Goal: Task Accomplishment & Management: Use online tool/utility

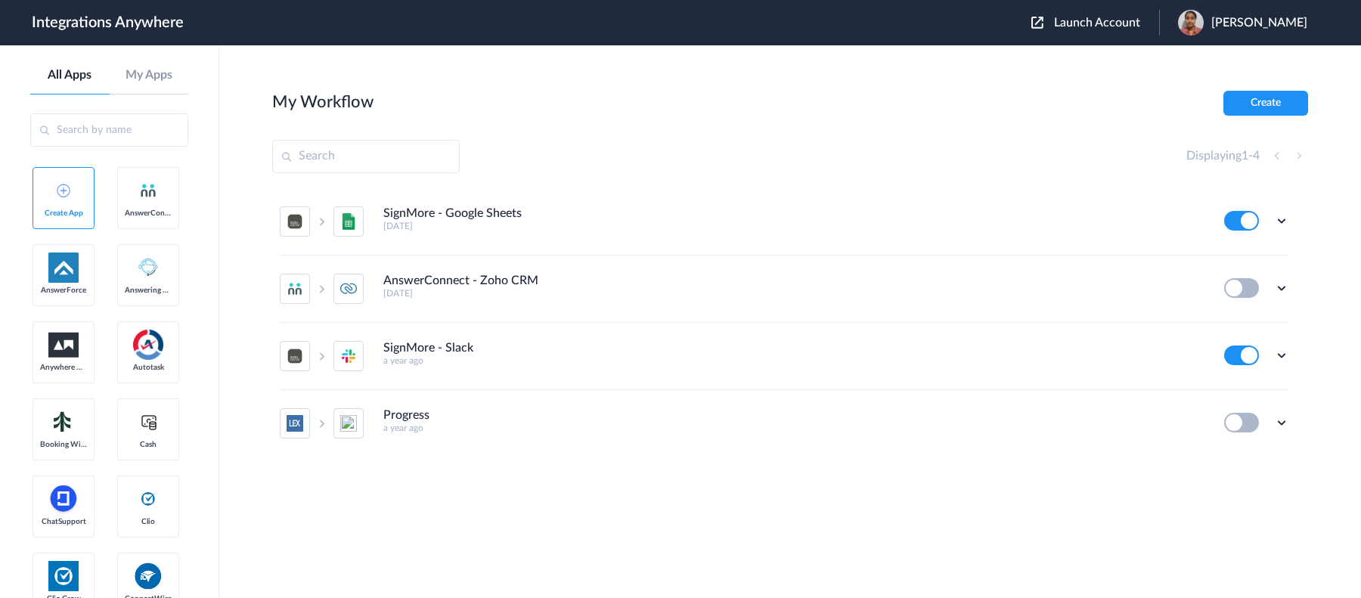
click at [1031, 12] on div "Launch Account [PERSON_NAME] My Account Logout" at bounding box center [1176, 23] width 291 height 26
click at [1054, 20] on span "Launch Account" at bounding box center [1097, 23] width 86 height 12
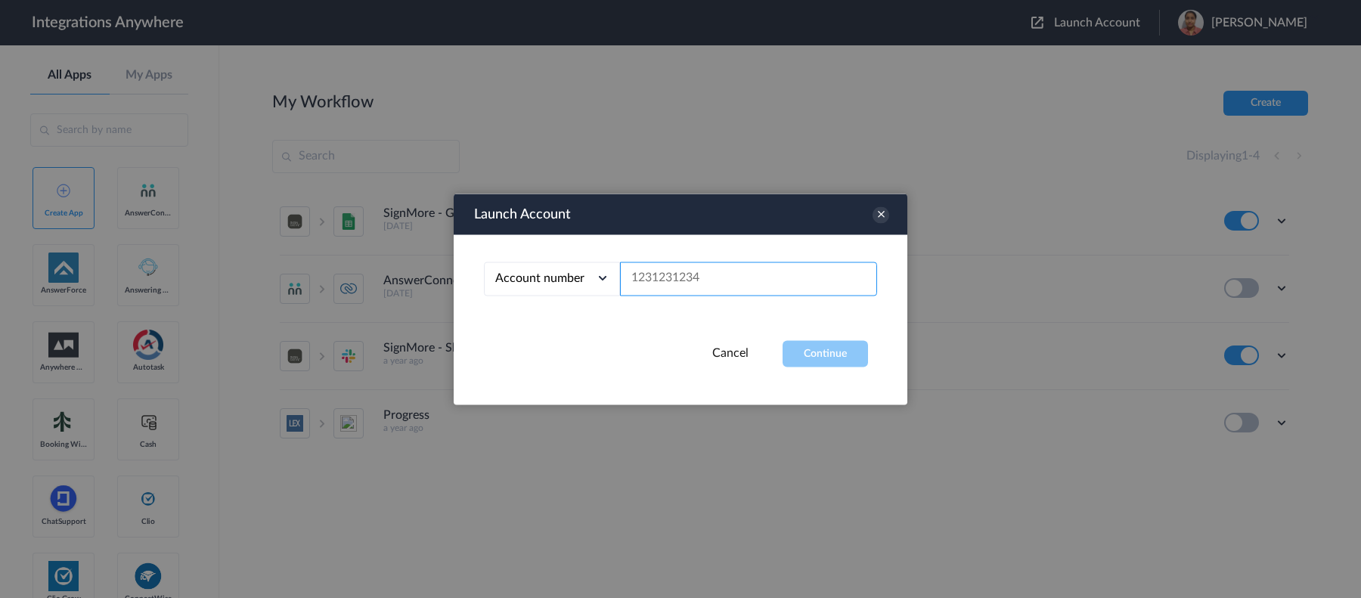
click at [778, 280] on input "text" at bounding box center [748, 279] width 257 height 34
paste input "2523519819"
type input "2523519819"
click at [824, 345] on button "Continue" at bounding box center [825, 353] width 85 height 26
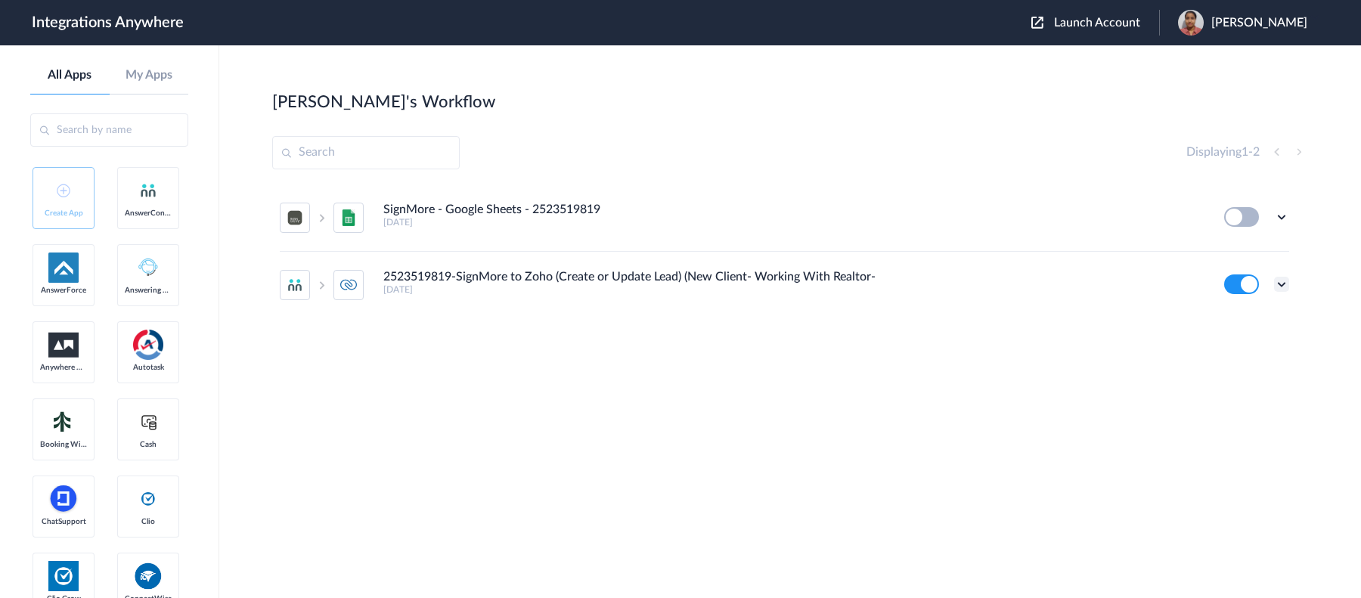
click at [1278, 286] on icon at bounding box center [1281, 284] width 15 height 15
click at [1263, 318] on li "Edit" at bounding box center [1240, 319] width 98 height 28
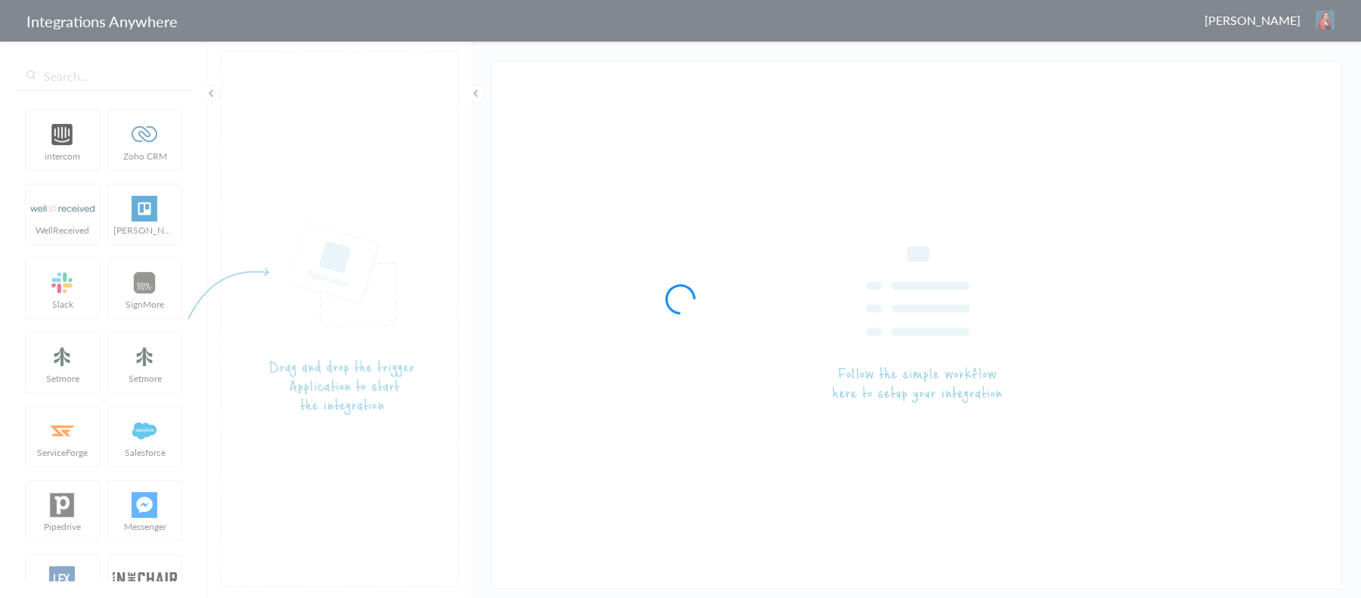
type input "2523519819-SignMore to Zoho (Create or Update Lead) (New Client- Working With R…"
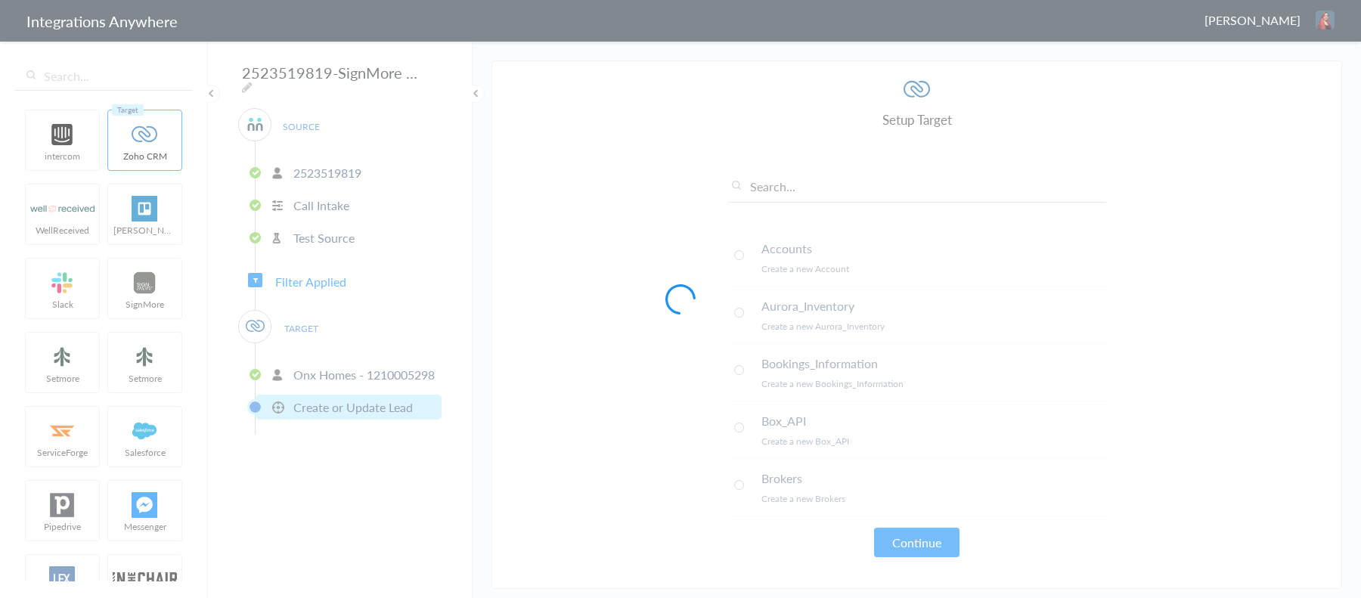
click at [316, 277] on div at bounding box center [680, 299] width 1361 height 598
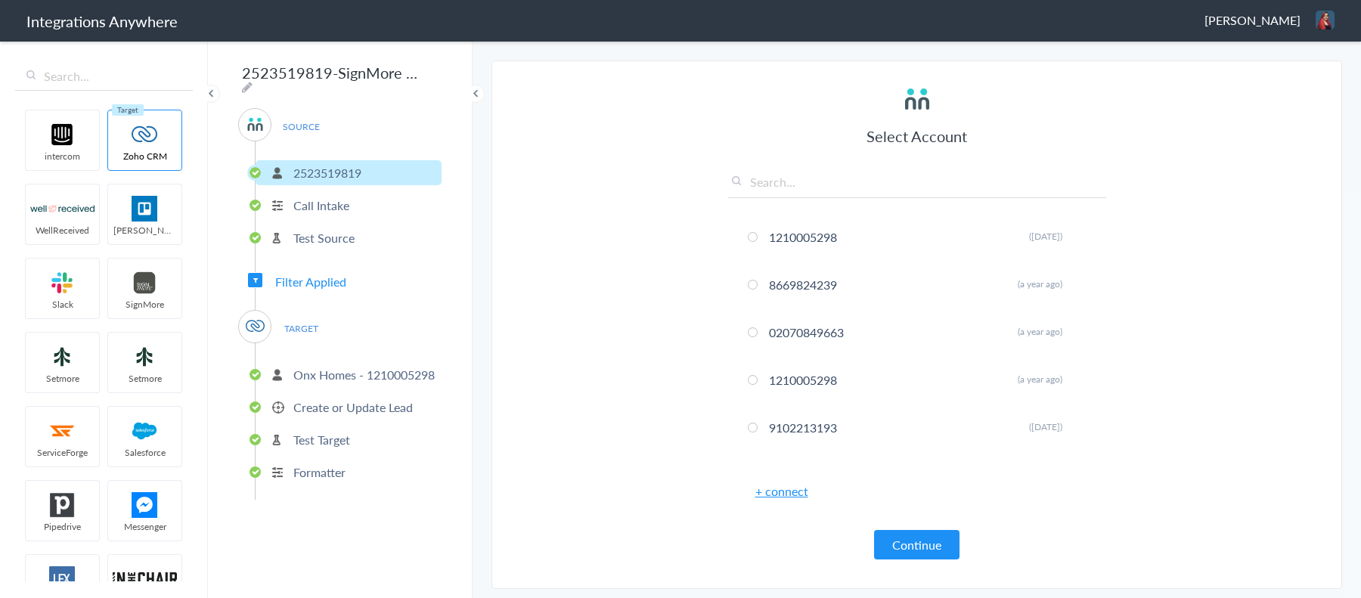
click at [316, 277] on span "Filter Applied" at bounding box center [310, 281] width 71 height 17
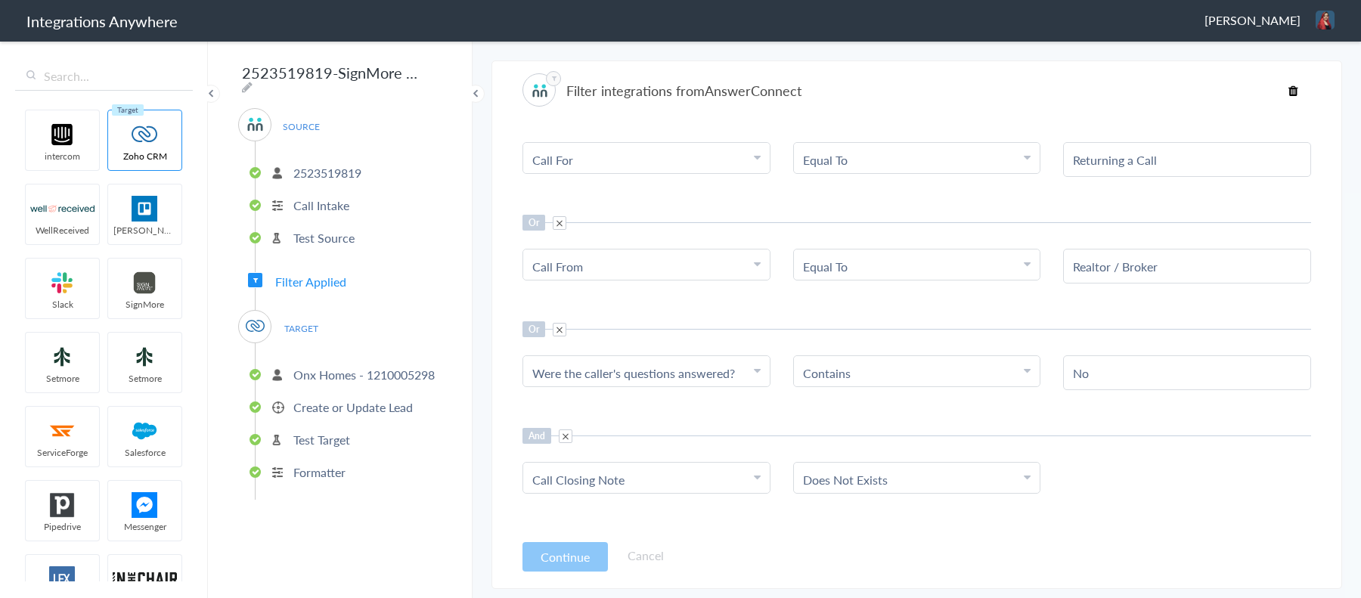
scroll to position [292, 0]
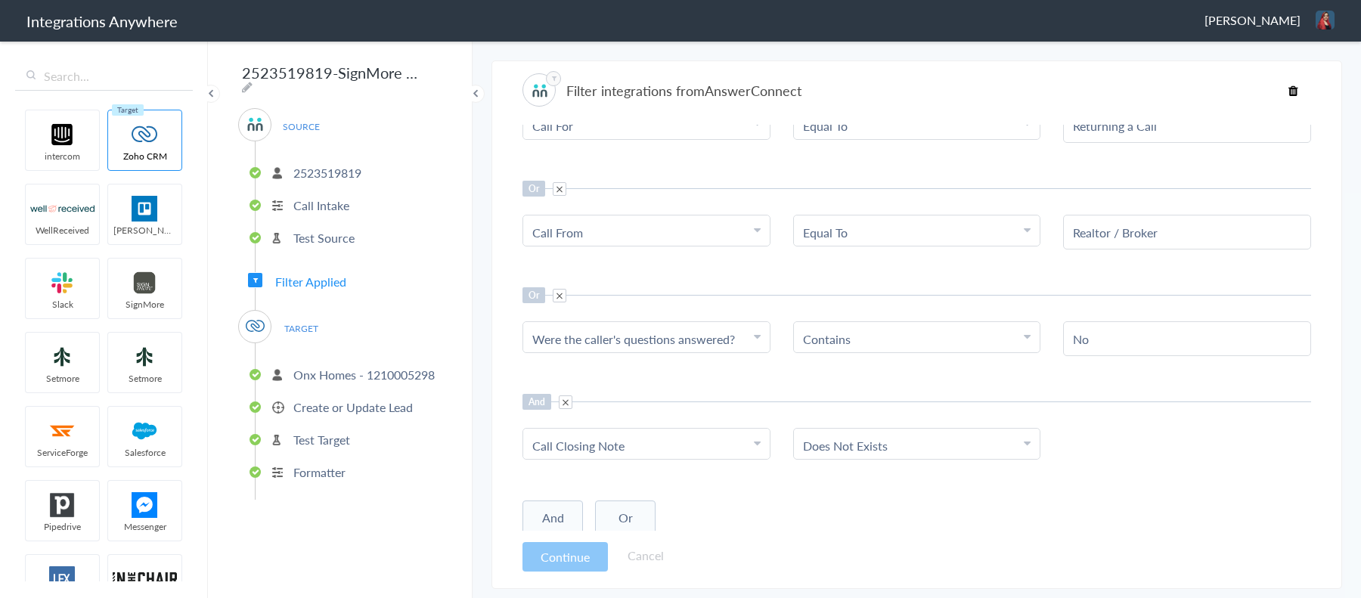
click at [559, 296] on span at bounding box center [560, 296] width 14 height 14
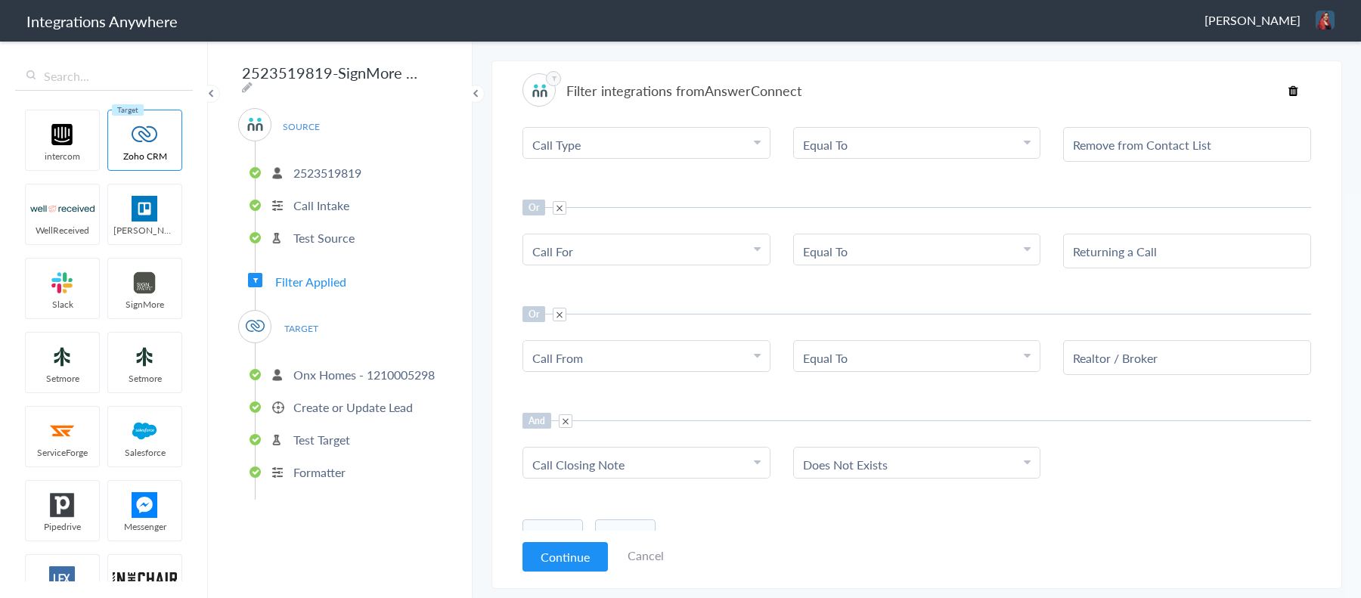
scroll to position [186, 0]
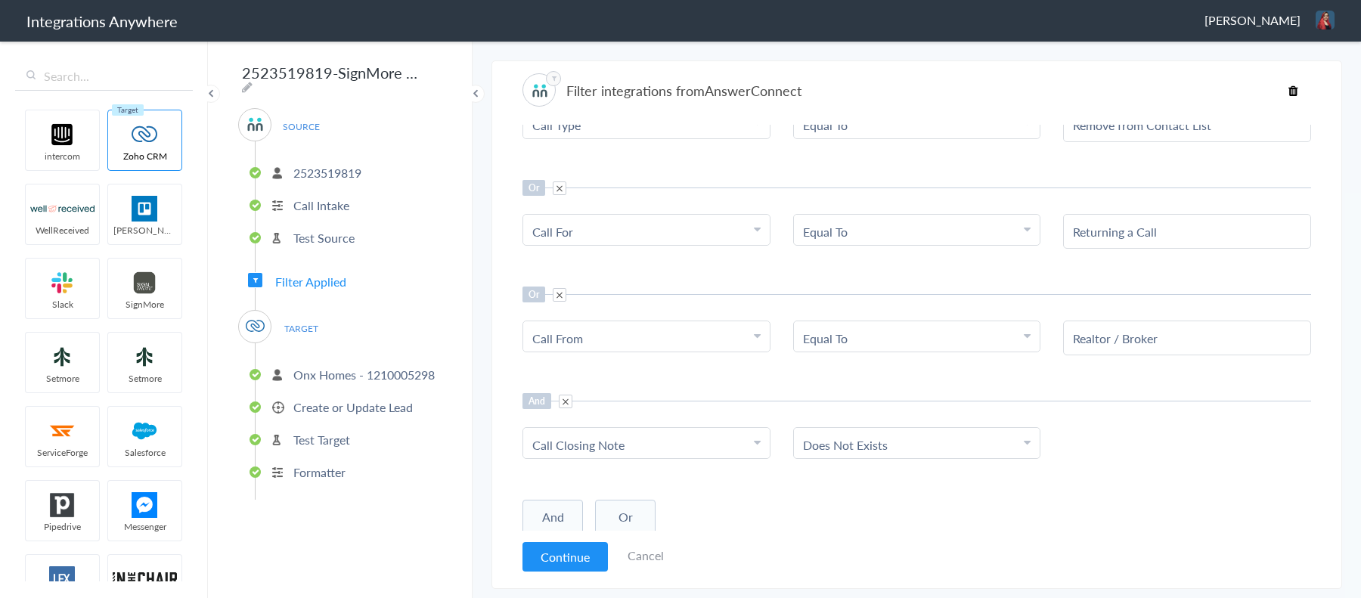
click at [563, 395] on span at bounding box center [566, 402] width 14 height 14
click at [625, 518] on button "Or" at bounding box center [625, 516] width 60 height 35
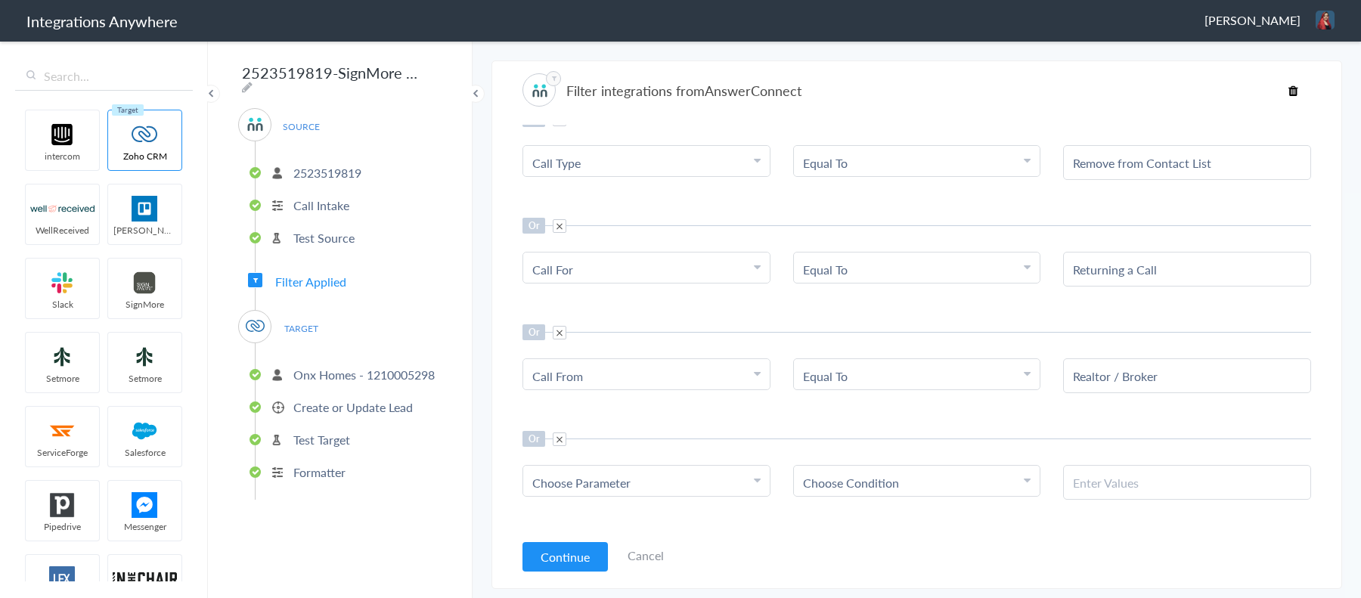
scroll to position [189, 0]
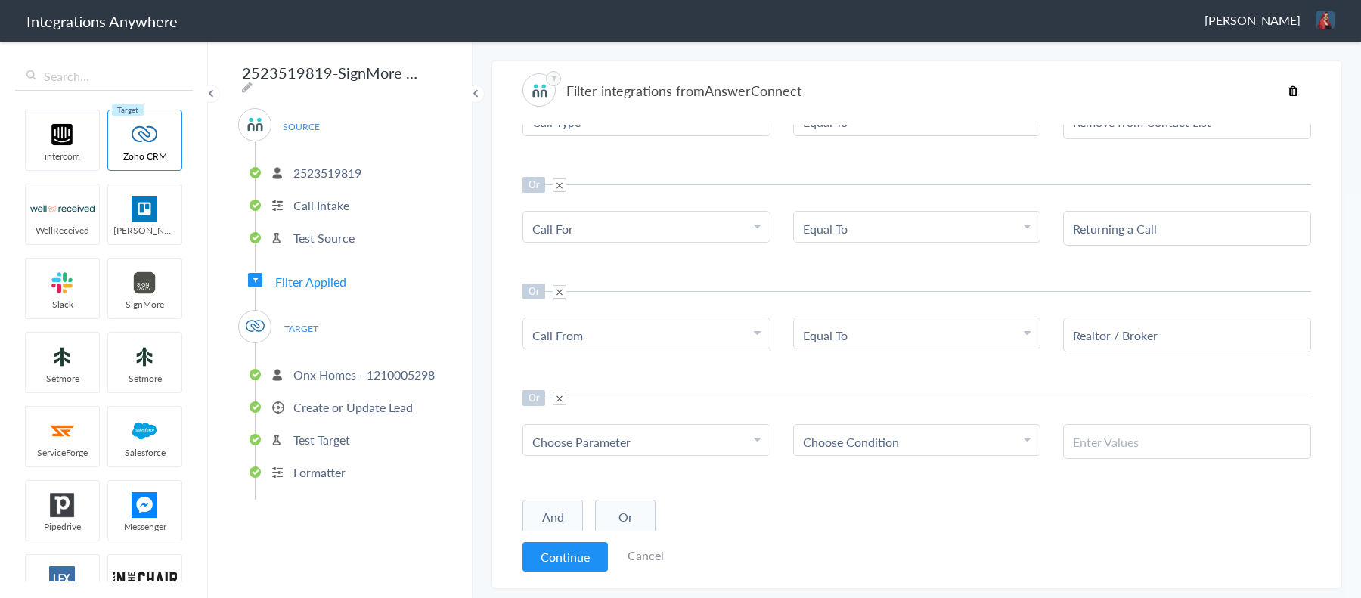
click at [584, 435] on span "Choose Parameter" at bounding box center [581, 441] width 98 height 17
drag, startPoint x: 609, startPoint y: 466, endPoint x: 609, endPoint y: 479, distance: 13.6
click at [609, 467] on input "text" at bounding box center [646, 483] width 246 height 33
paste input "Qualified Lead?"
type input "Qualified Lead?"
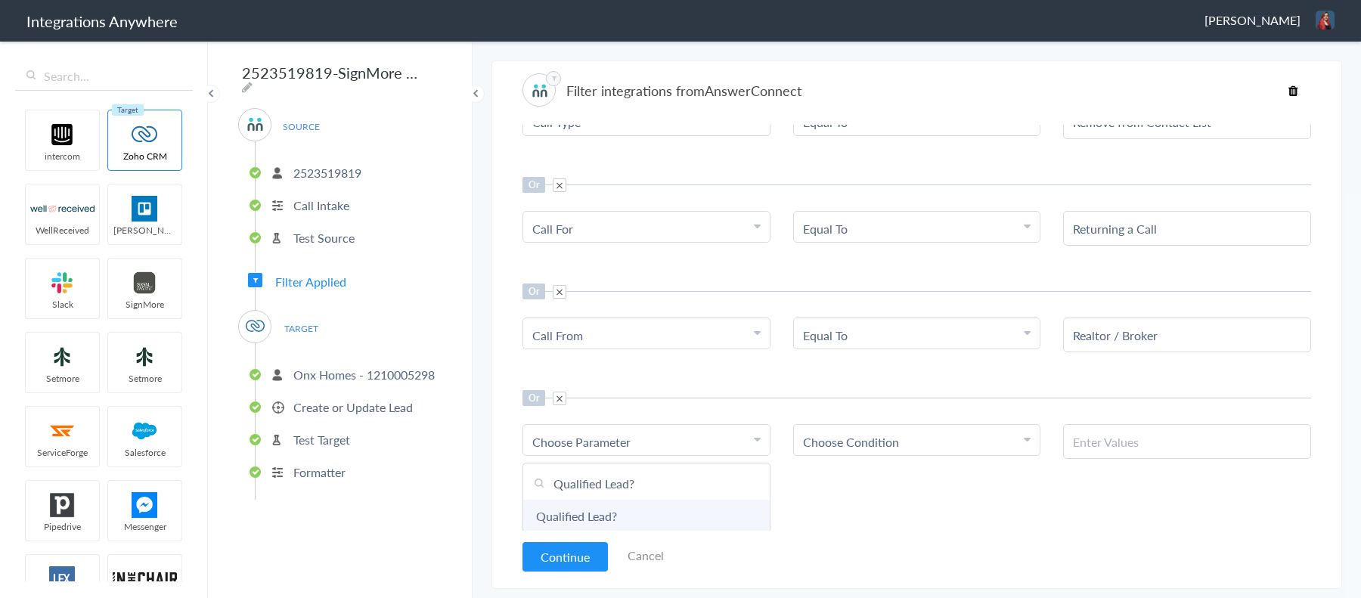
click at [606, 505] on link "Qualified Lead?" at bounding box center [646, 516] width 246 height 33
click at [854, 442] on span "Choose Condition" at bounding box center [851, 441] width 96 height 17
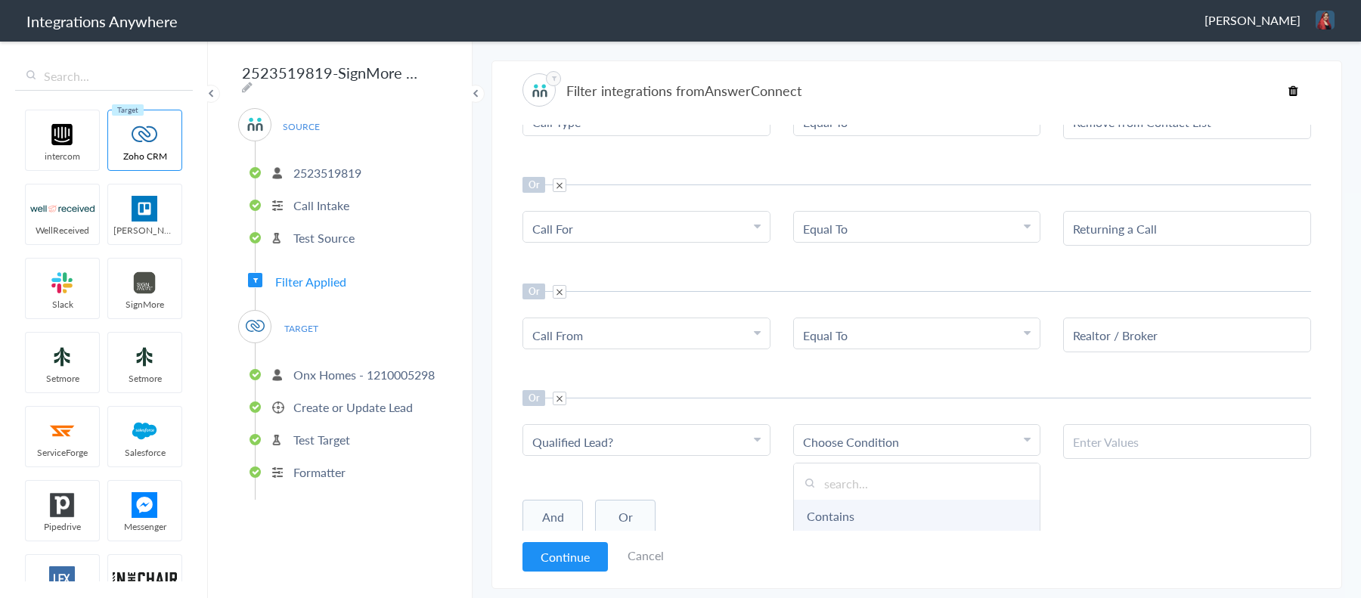
click at [845, 521] on link "Contains" at bounding box center [917, 516] width 246 height 33
click at [1104, 459] on div "When Parameter Choose Parameter Call From First Name Last Name Email Phone Real…" at bounding box center [916, 328] width 789 height 406
click at [1104, 457] on div "When Parameter Choose Parameter Call From First Name Last Name Email Phone Real…" at bounding box center [916, 328] width 789 height 406
click at [935, 433] on li "Contains" at bounding box center [914, 441] width 222 height 17
click at [856, 479] on input "text" at bounding box center [917, 483] width 246 height 33
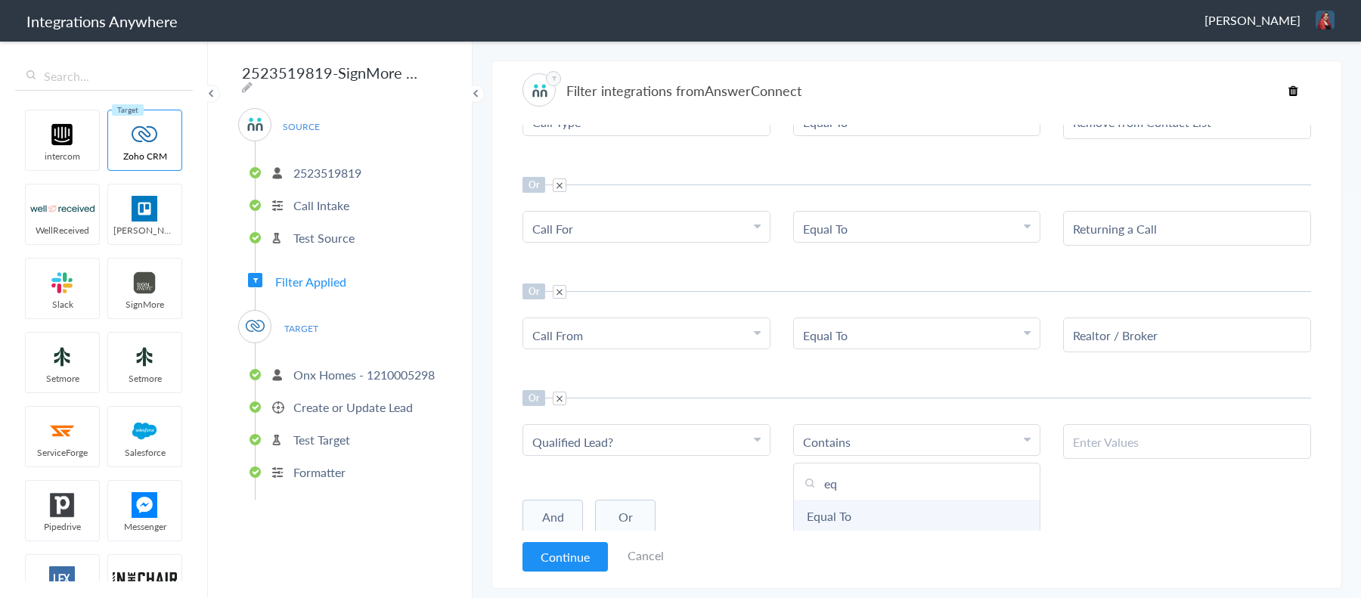
type input "eq"
click at [854, 503] on link "Equal To" at bounding box center [917, 516] width 246 height 33
click at [1112, 448] on input "text" at bounding box center [1187, 441] width 228 height 17
paste input "Yes"
type input "Yes"
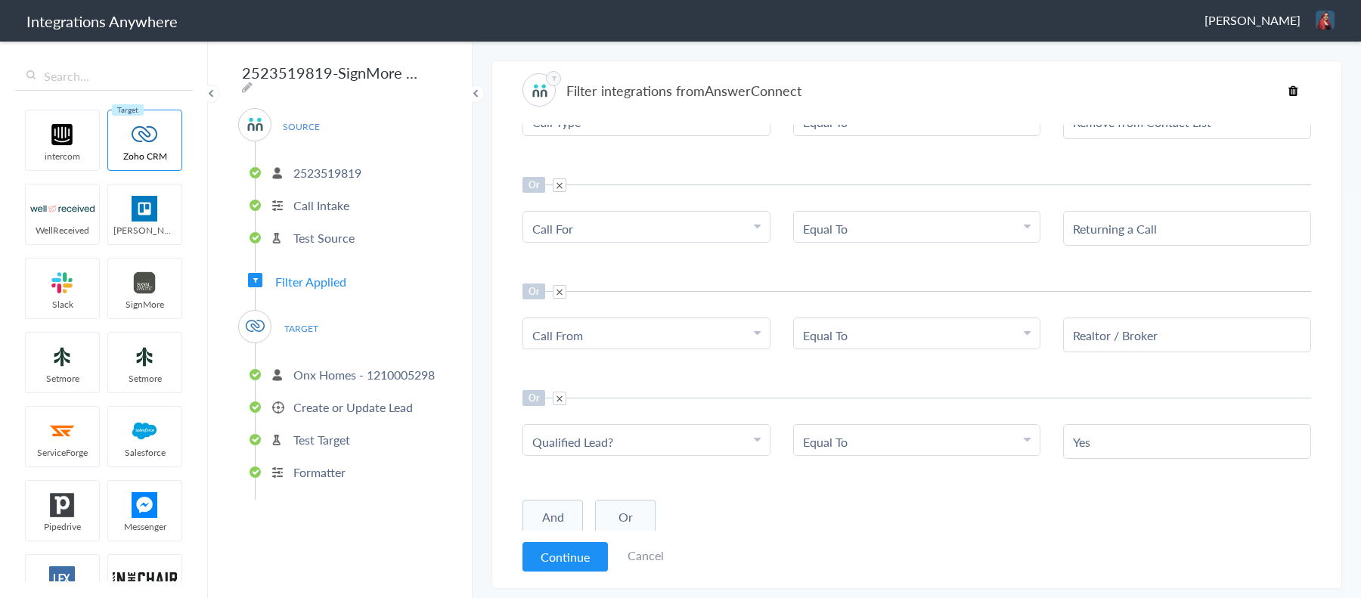
click at [631, 521] on button "Or" at bounding box center [625, 517] width 60 height 35
click at [558, 392] on span at bounding box center [560, 399] width 14 height 14
click at [551, 516] on button "And" at bounding box center [552, 517] width 60 height 35
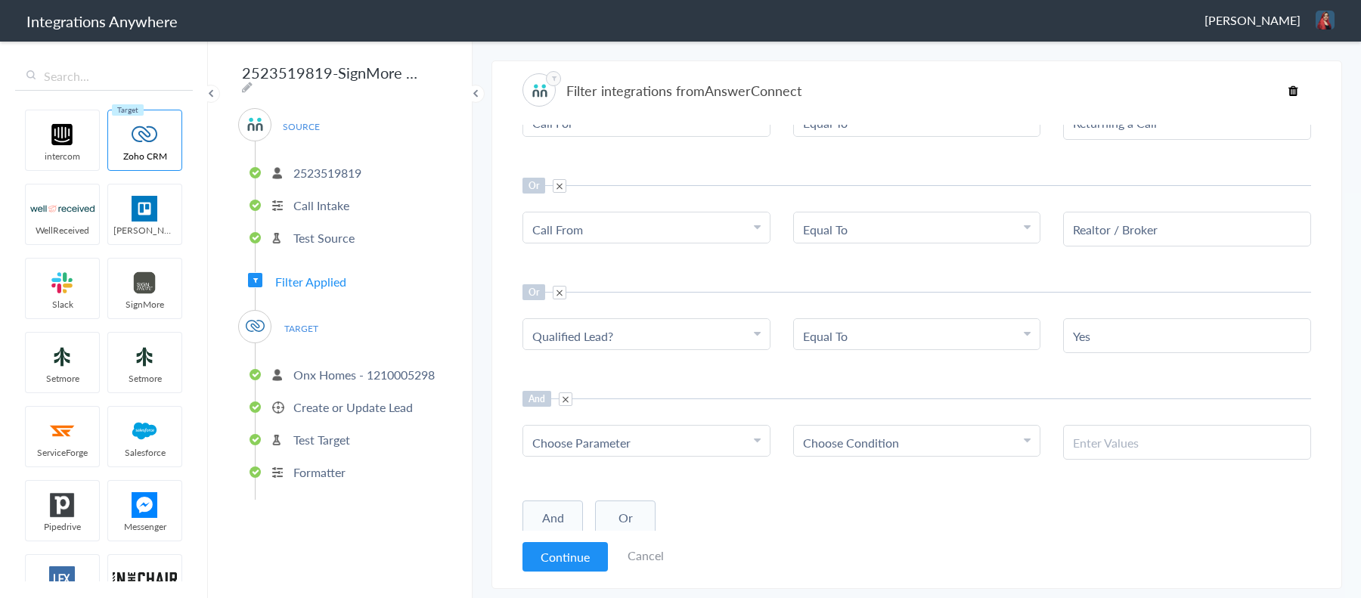
click at [614, 434] on span "Choose Parameter" at bounding box center [581, 442] width 98 height 17
click at [618, 468] on input "text" at bounding box center [646, 484] width 246 height 33
type input "call clo"
click at [629, 504] on link "Call Closing Note" at bounding box center [646, 517] width 246 height 33
click at [903, 427] on link "Choose Condition" at bounding box center [917, 441] width 246 height 30
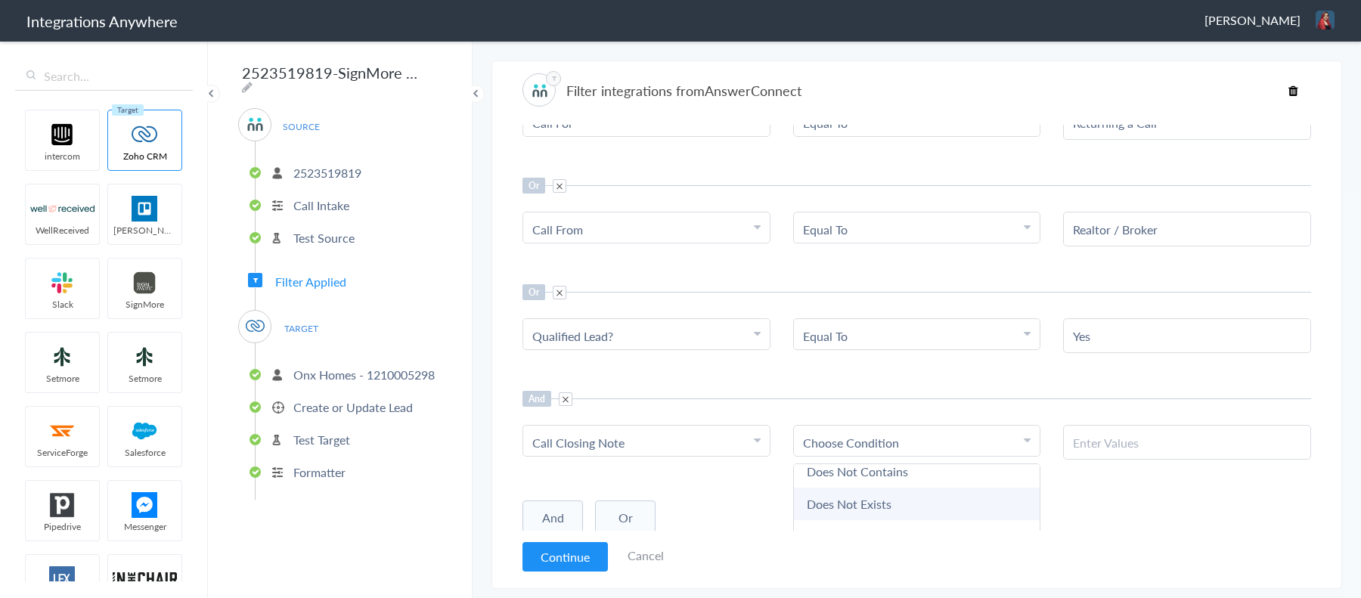
scroll to position [79, 0]
click at [869, 496] on link "Does Not Exists" at bounding box center [917, 502] width 246 height 33
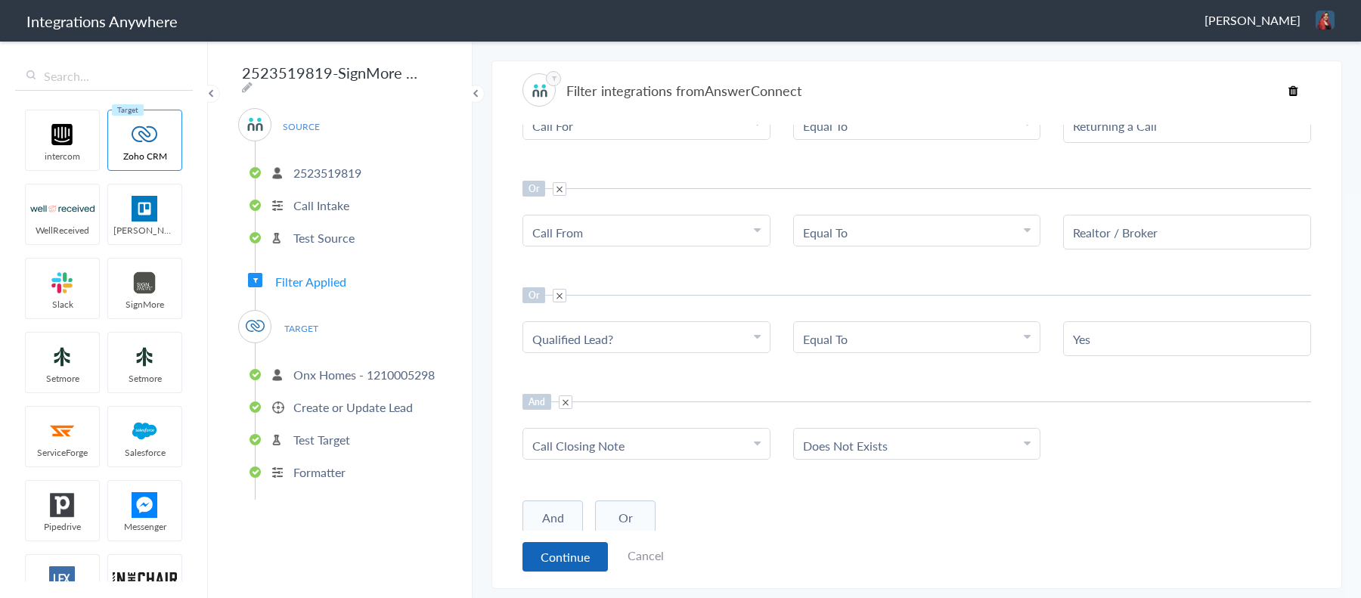
click at [563, 553] on button "Continue" at bounding box center [564, 556] width 85 height 29
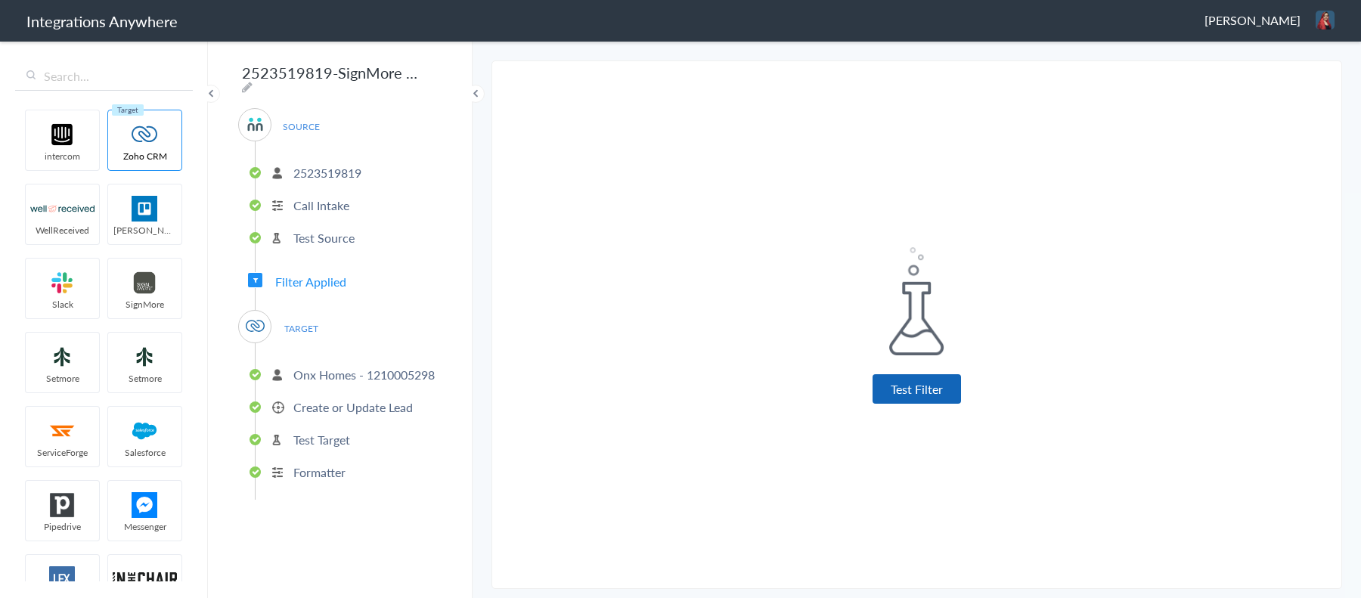
click at [923, 397] on button "Test Filter" at bounding box center [916, 388] width 88 height 29
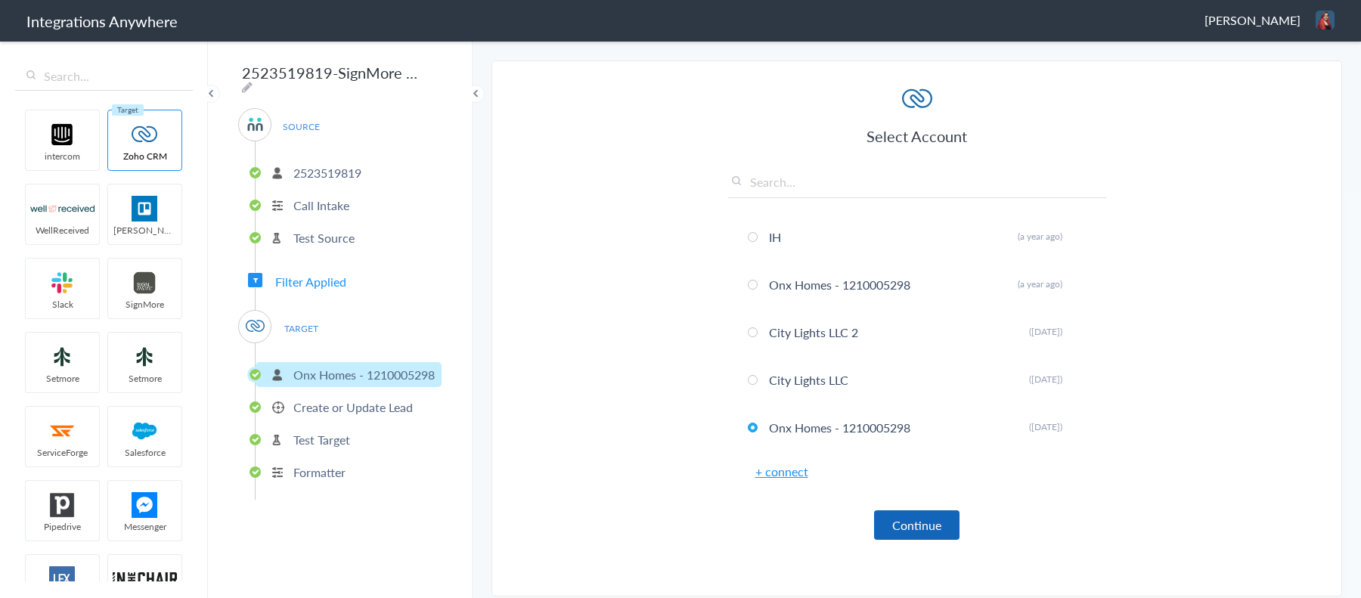
click at [932, 520] on button "Continue" at bounding box center [916, 524] width 85 height 29
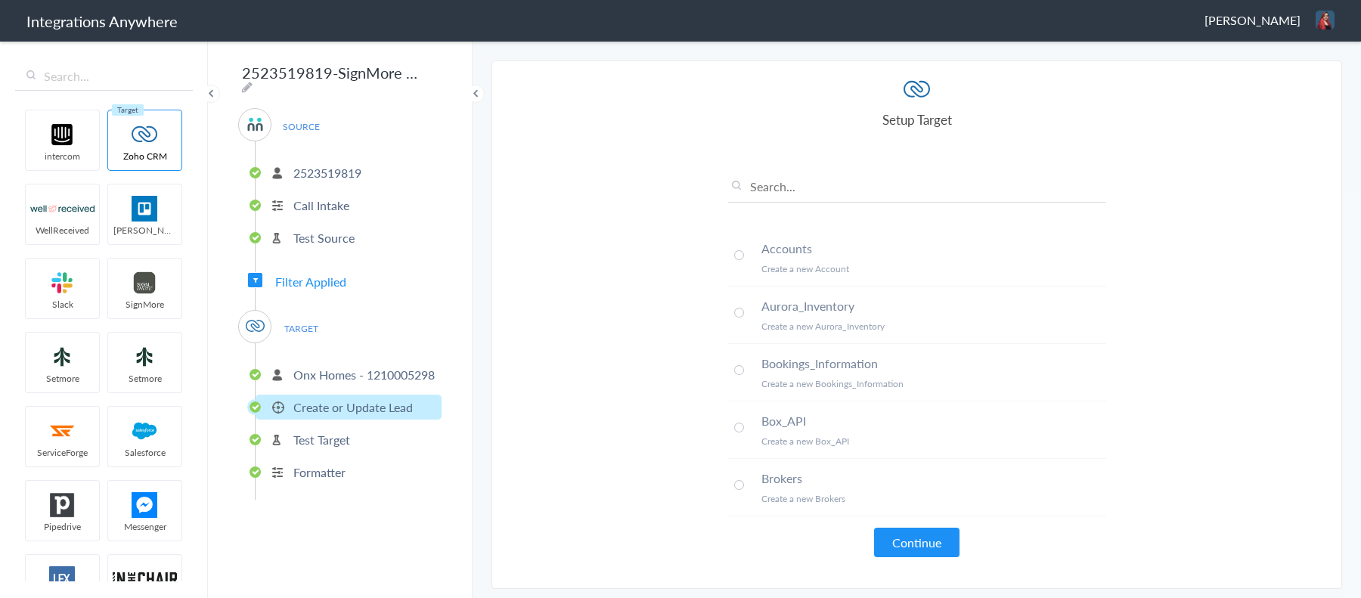
scroll to position [635, 0]
click at [907, 541] on button "Continue" at bounding box center [916, 542] width 85 height 29
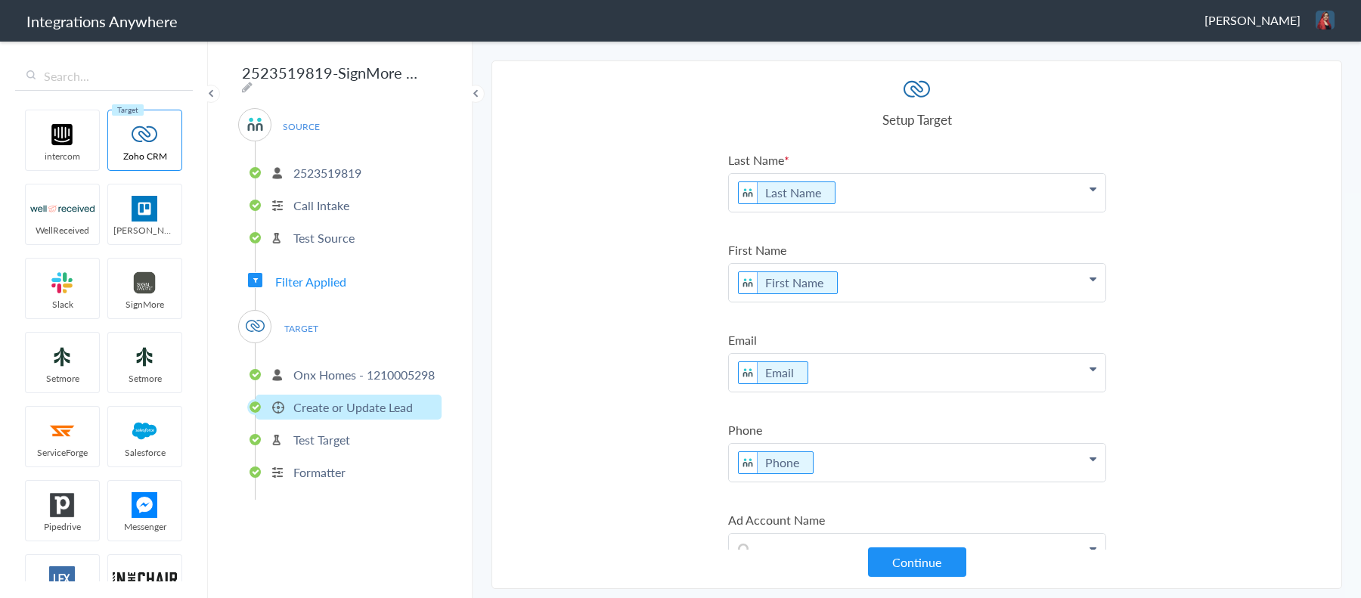
click at [909, 563] on button "Continue" at bounding box center [917, 561] width 98 height 29
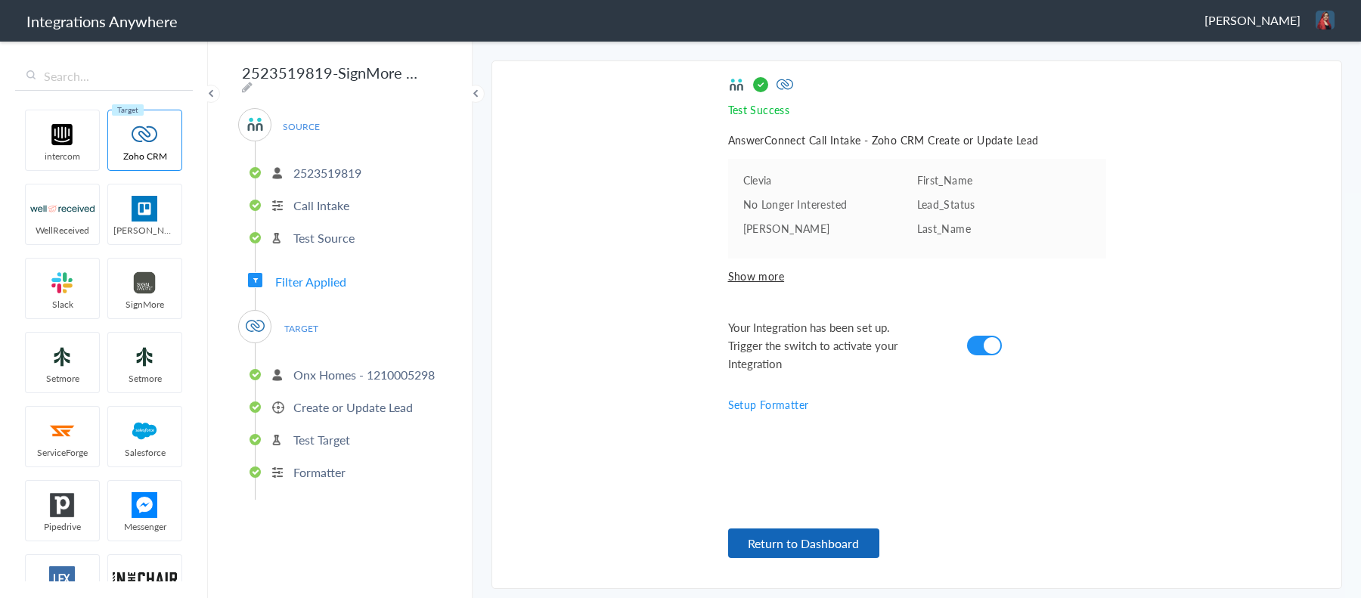
click at [838, 542] on button "Return to Dashboard" at bounding box center [803, 542] width 151 height 29
